Goal: Navigation & Orientation: Find specific page/section

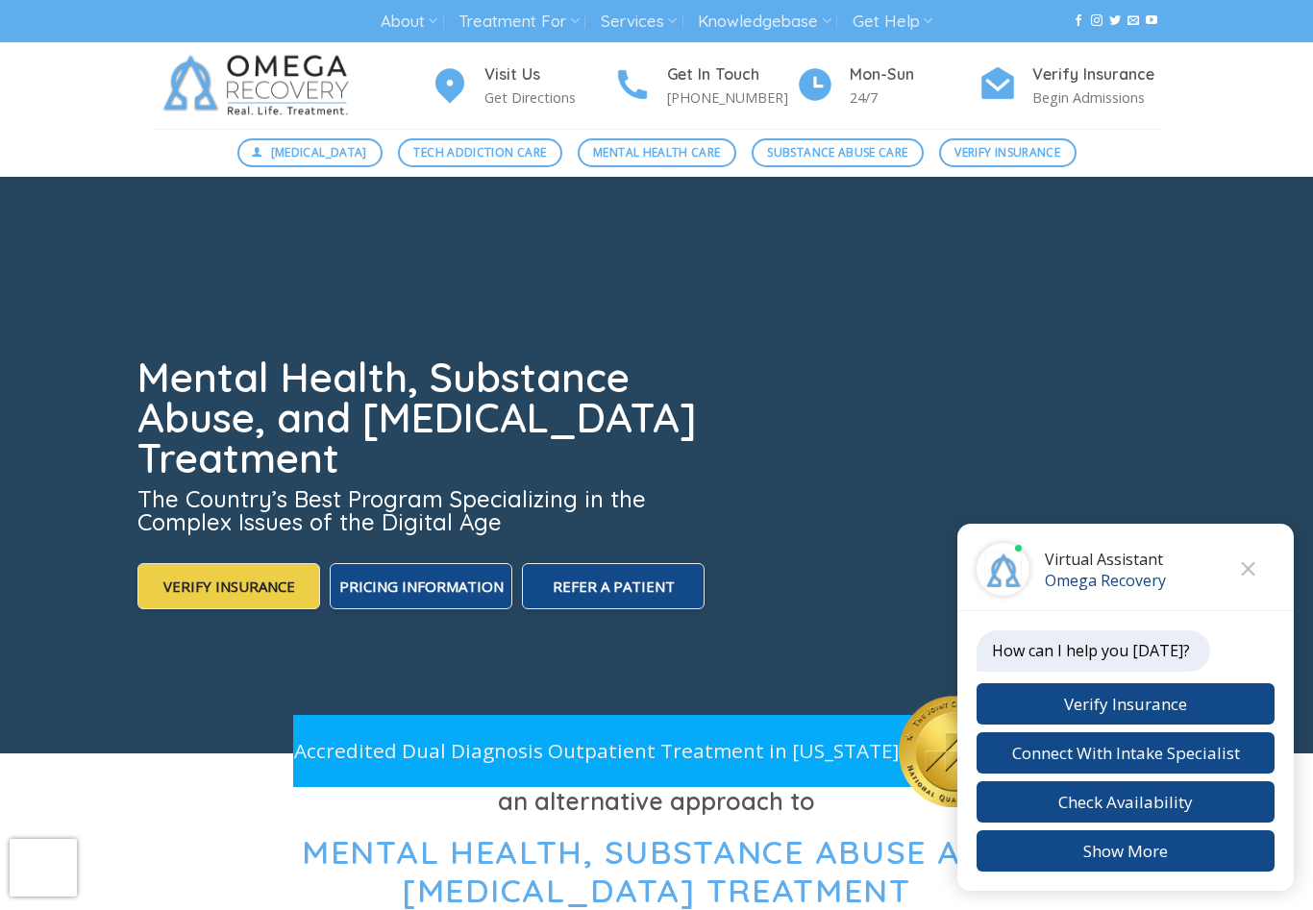
click at [429, 5] on link "About" at bounding box center [408, 22] width 57 height 36
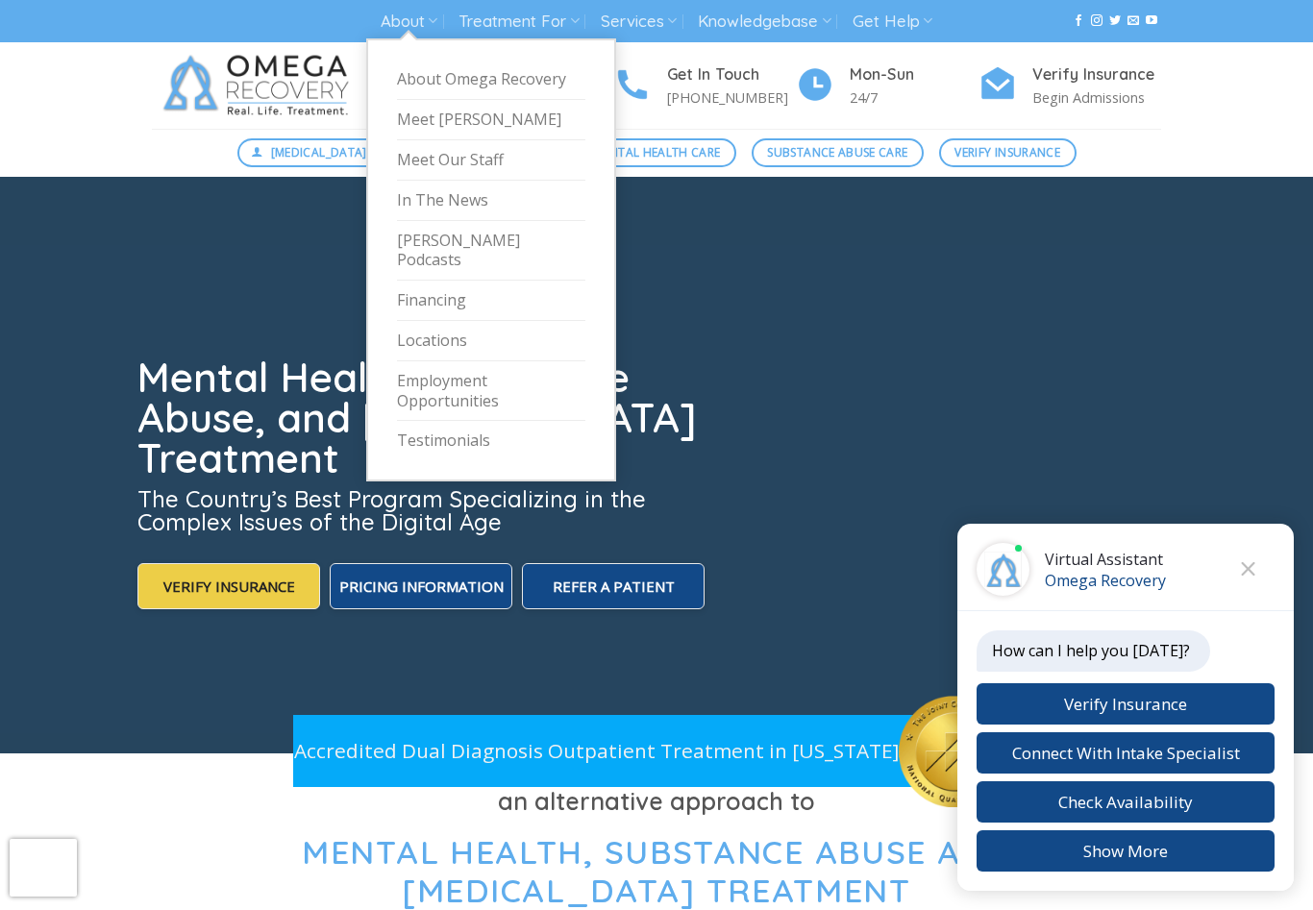
click at [449, 321] on link "Locations" at bounding box center [491, 341] width 188 height 40
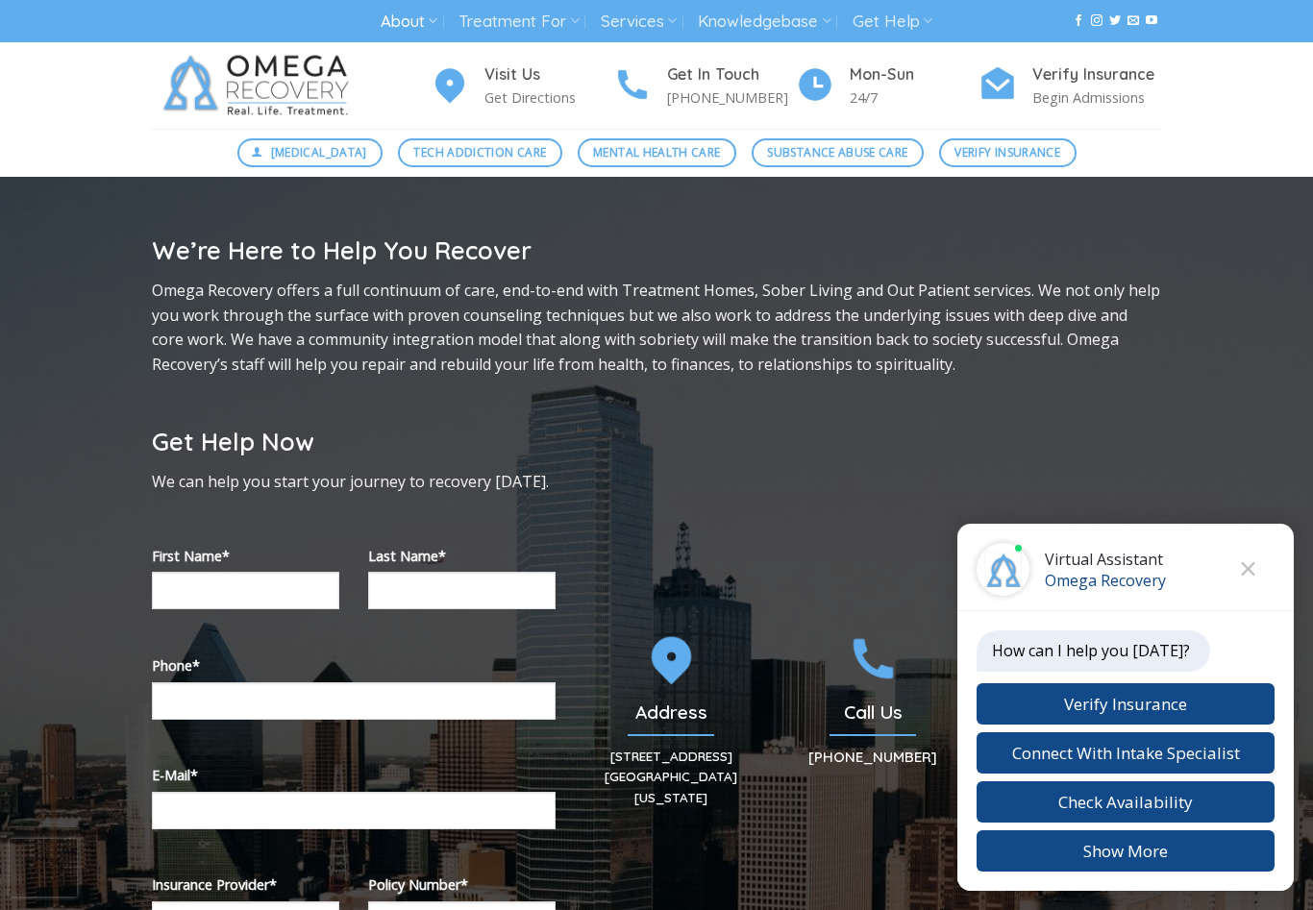
click at [627, 159] on span "Mental Health Care" at bounding box center [656, 152] width 127 height 18
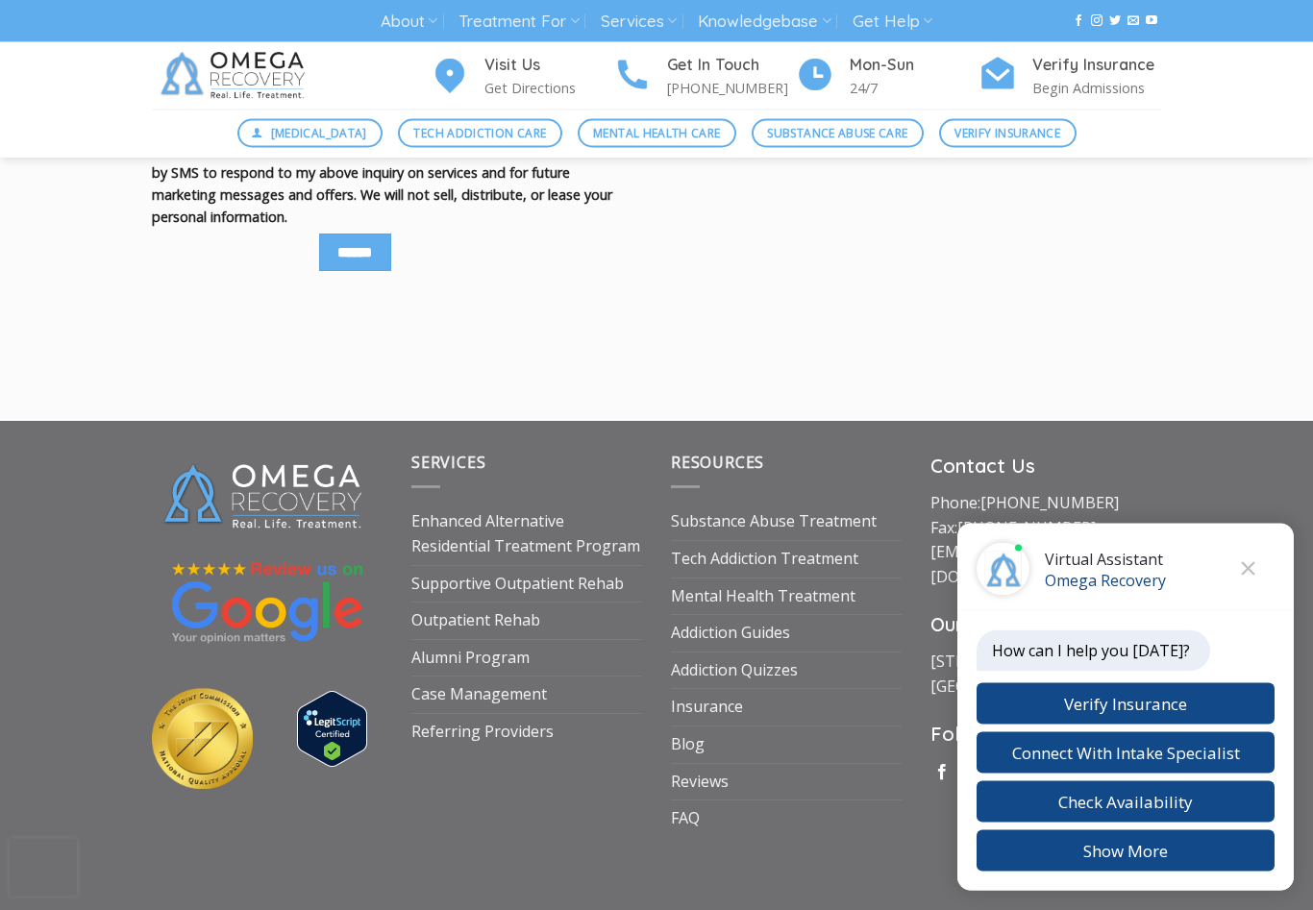
scroll to position [2458, 0]
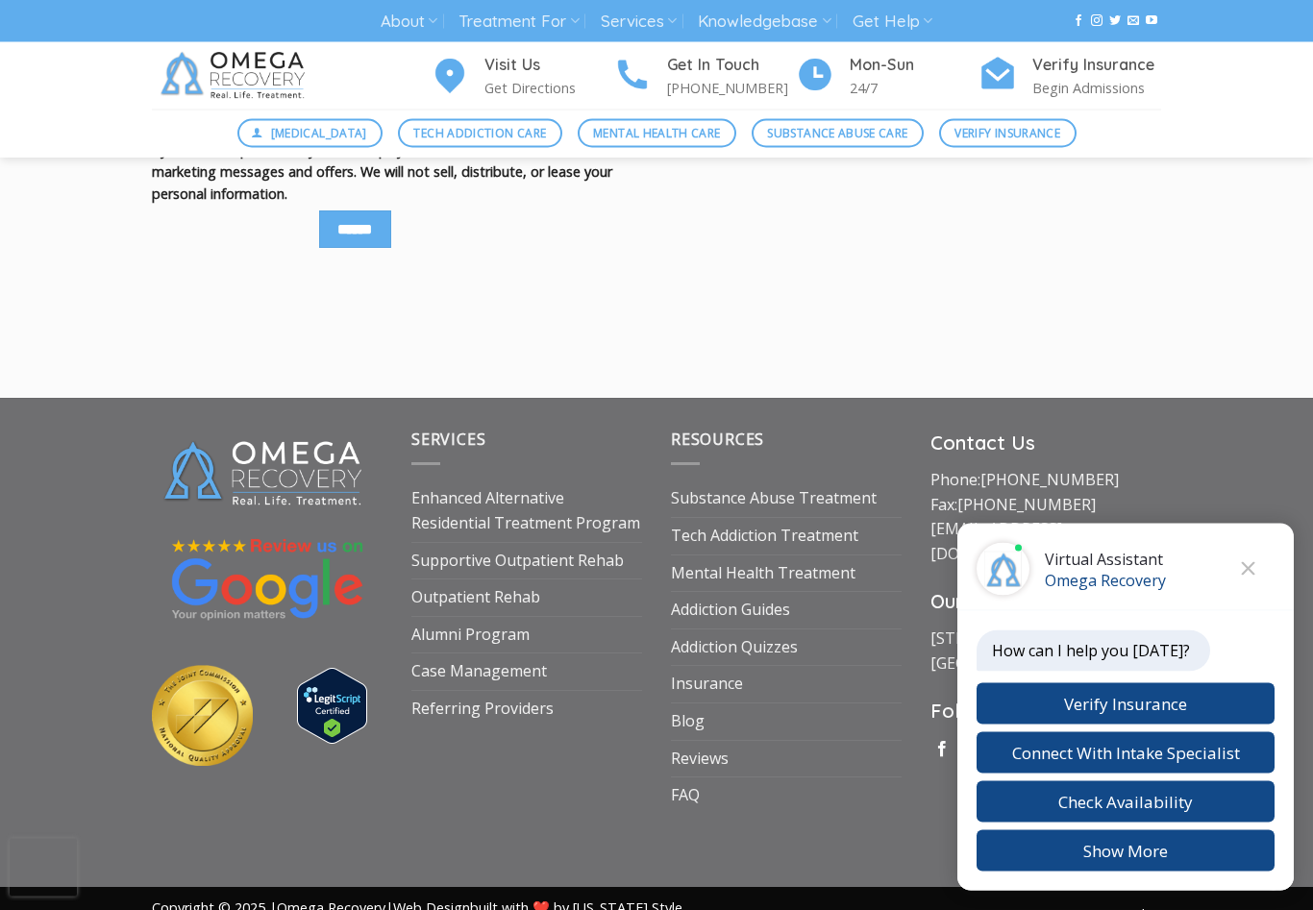
click at [438, 512] on link "Enhanced Alternative Residential Treatment Program" at bounding box center [526, 511] width 231 height 61
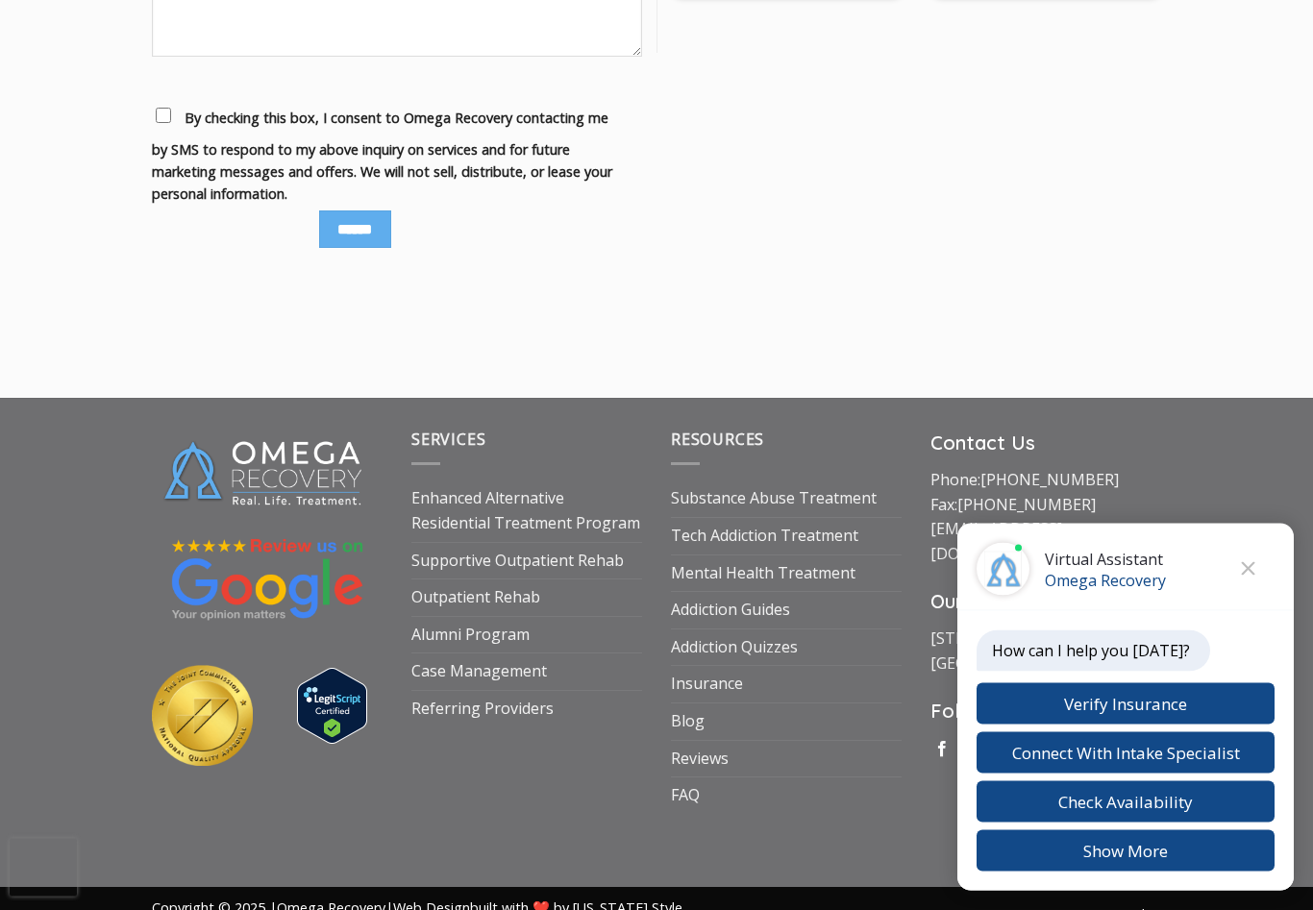
scroll to position [2490, 0]
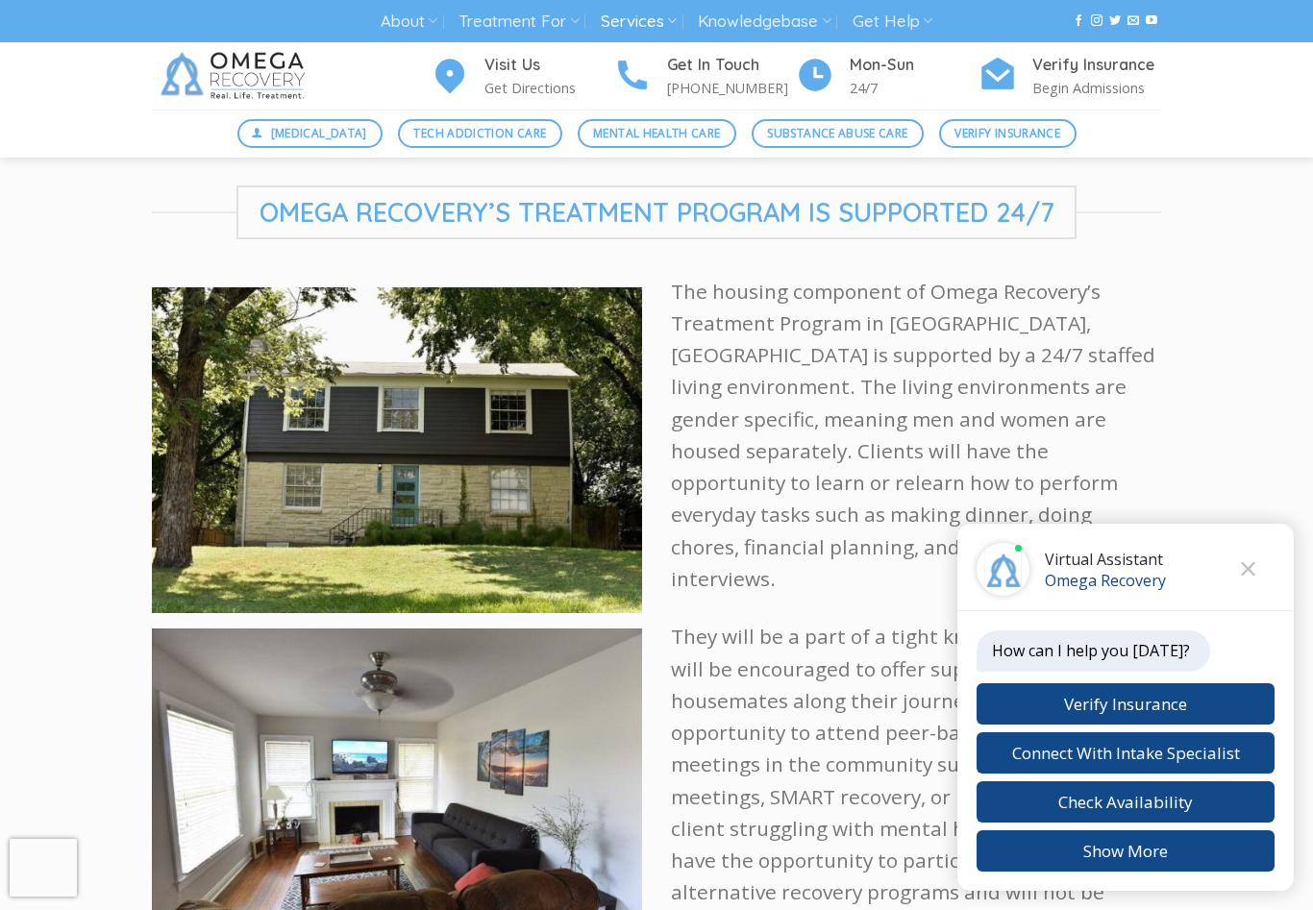
scroll to position [2774, 0]
